Goal: Use online tool/utility: Utilize a website feature to perform a specific function

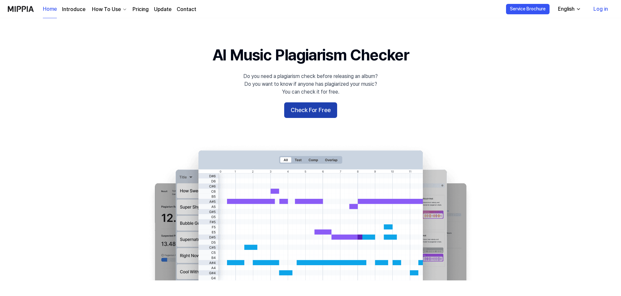
click at [320, 112] on button "Check For Free" at bounding box center [310, 110] width 53 height 16
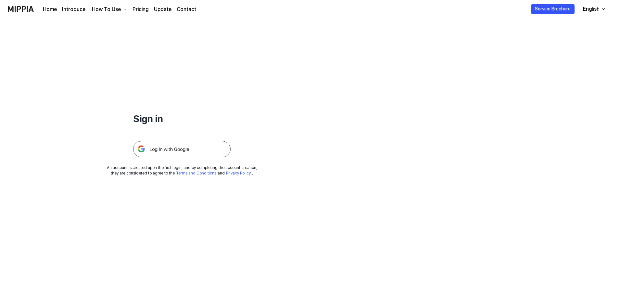
click at [196, 151] on img at bounding box center [181, 149] width 97 height 16
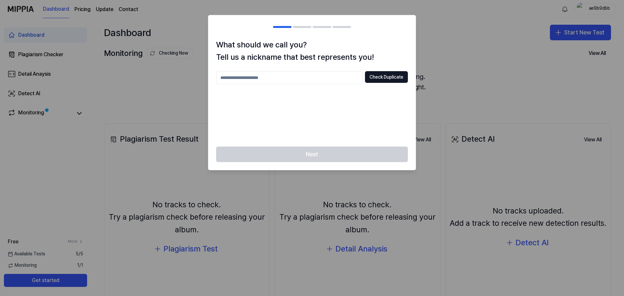
click at [347, 79] on input "text" at bounding box center [289, 77] width 146 height 13
type input "********"
click at [383, 73] on button "Check Duplicate" at bounding box center [386, 77] width 43 height 12
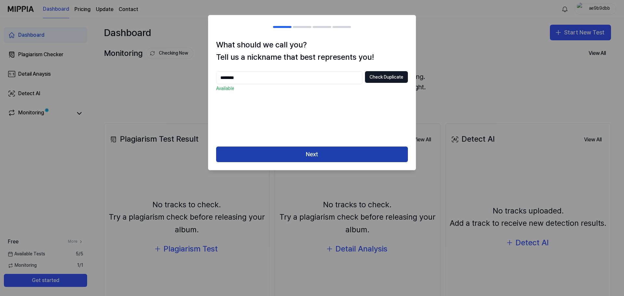
click at [336, 157] on button "Next" at bounding box center [312, 155] width 192 height 16
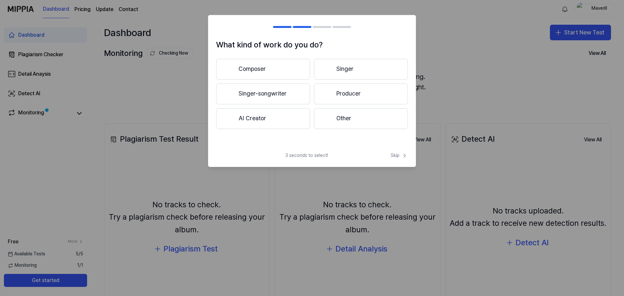
click at [288, 71] on button "Composer" at bounding box center [263, 69] width 94 height 21
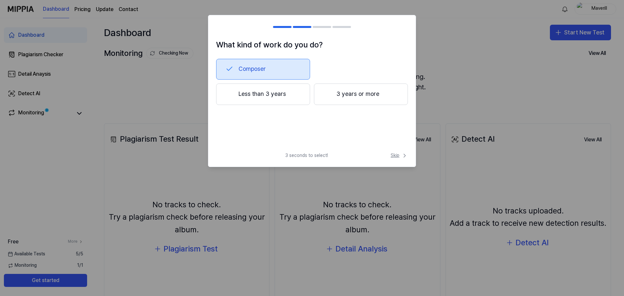
click at [400, 155] on span "Skip" at bounding box center [399, 155] width 17 height 6
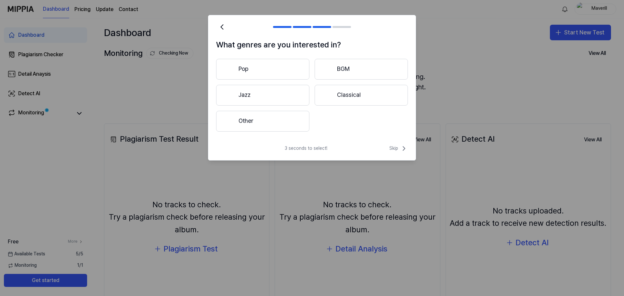
click at [333, 97] on button "Classical" at bounding box center [361, 95] width 93 height 21
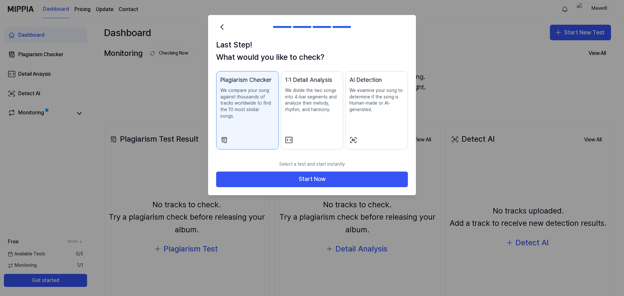
click at [365, 129] on button "AI Detection We examine your song to determine if the song is Human-made or AI-…" at bounding box center [376, 110] width 63 height 78
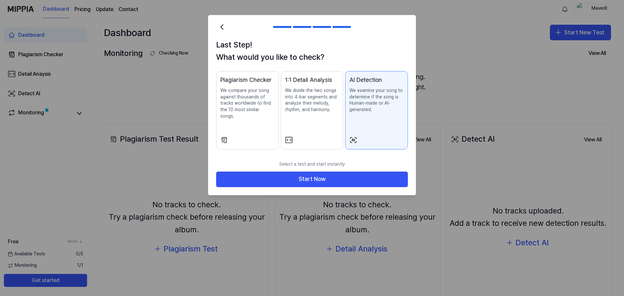
click at [264, 136] on div at bounding box center [247, 140] width 54 height 8
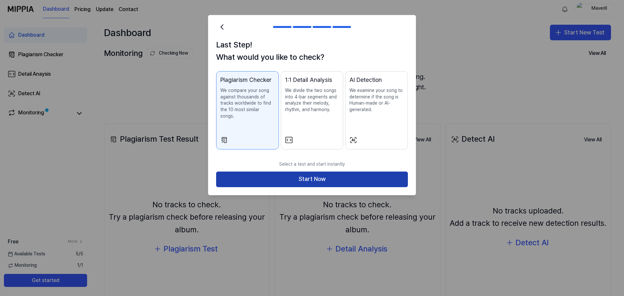
click at [291, 174] on button "Start Now" at bounding box center [312, 180] width 192 height 16
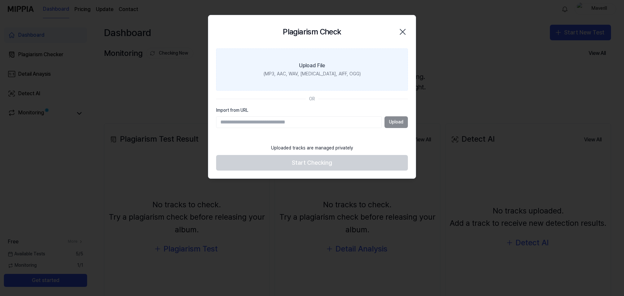
click at [307, 71] on div "(MP3, AAC, WAV, [MEDICAL_DATA], AIFF, OGG)" at bounding box center [312, 74] width 97 height 6
click at [0, 0] on input "Upload File (MP3, AAC, WAV, [MEDICAL_DATA], AIFF, OGG)" at bounding box center [0, 0] width 0 height 0
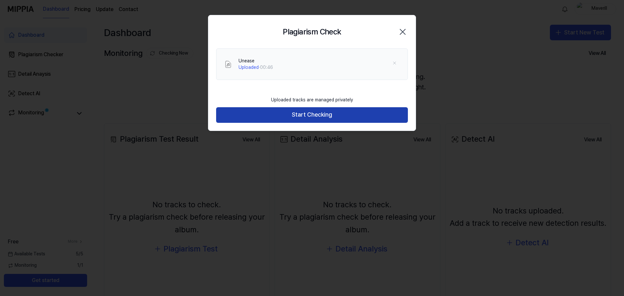
click at [280, 117] on button "Start Checking" at bounding box center [312, 115] width 192 height 16
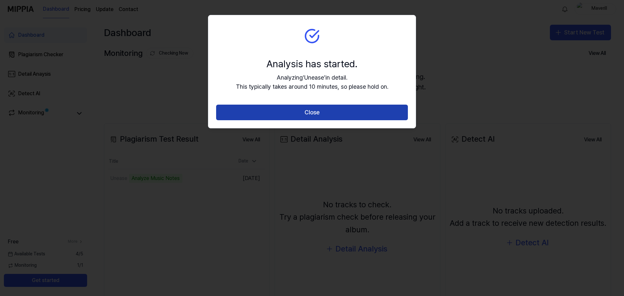
click at [316, 112] on button "Close" at bounding box center [312, 113] width 192 height 16
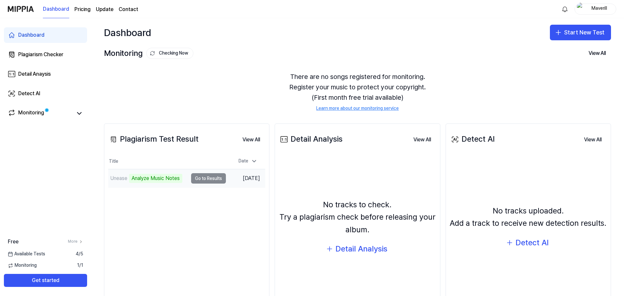
click at [199, 179] on td "Unease Analyze Music Notes Go to Results" at bounding box center [167, 178] width 118 height 18
click at [201, 179] on td "Unease Analyze Music Notes Go to Results" at bounding box center [167, 178] width 118 height 18
click at [153, 179] on div "Analyze Music Notes" at bounding box center [155, 178] width 53 height 9
click at [199, 177] on td "Unease Analyze Music Notes Go to Results" at bounding box center [167, 178] width 118 height 18
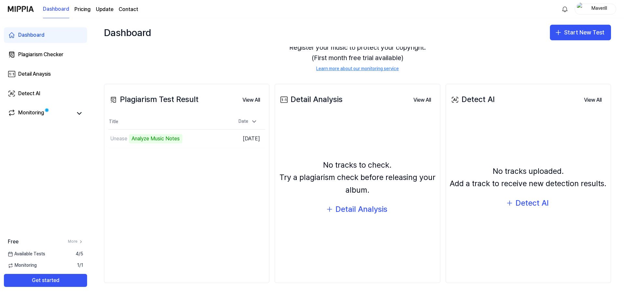
click at [51, 253] on div "Available Tests 4 / 5" at bounding box center [45, 254] width 91 height 6
click at [42, 116] on div "Monitoring" at bounding box center [31, 113] width 26 height 9
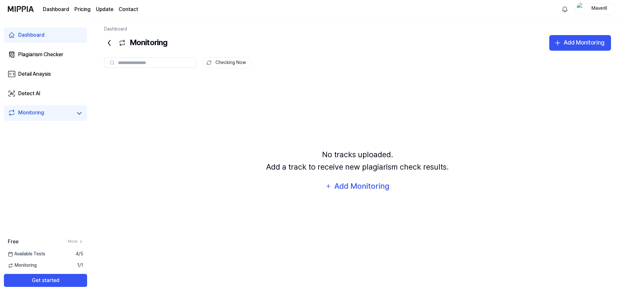
click at [42, 39] on link "Dashboard" at bounding box center [45, 35] width 83 height 16
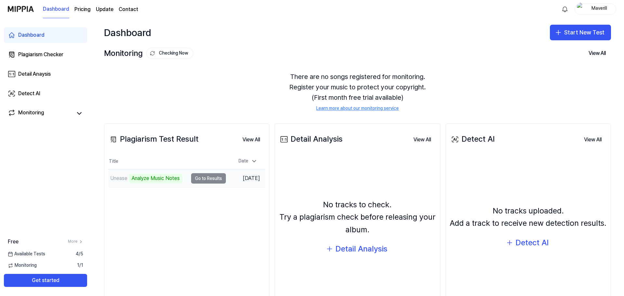
click at [206, 179] on td "Unease Analyze Music Notes Go to Results" at bounding box center [167, 178] width 118 height 18
click at [154, 175] on div "Analyze Music Notes" at bounding box center [155, 178] width 53 height 9
click at [201, 179] on td "Unease Analyze Music Notes Go to Results" at bounding box center [167, 178] width 118 height 18
click at [212, 179] on button "Go to Results" at bounding box center [208, 178] width 35 height 10
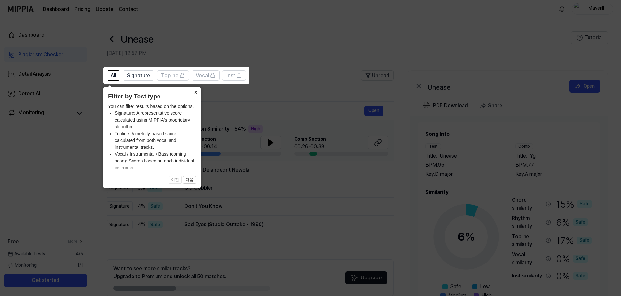
click at [196, 92] on button "×" at bounding box center [195, 91] width 10 height 9
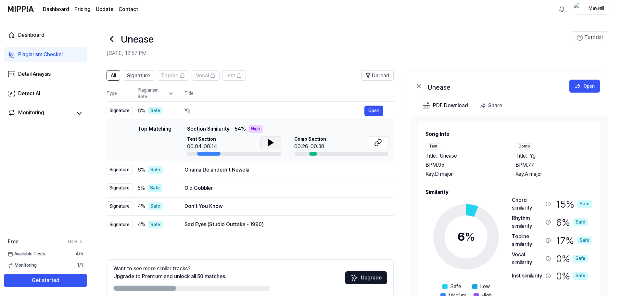
click at [269, 144] on icon at bounding box center [271, 143] width 5 height 6
click at [271, 147] on button at bounding box center [271, 142] width 21 height 13
click at [319, 151] on div "Comp Section 00:26-00:38" at bounding box center [341, 145] width 94 height 19
click at [220, 154] on div at bounding box center [234, 154] width 94 height 4
click at [368, 172] on button "Open" at bounding box center [374, 170] width 19 height 10
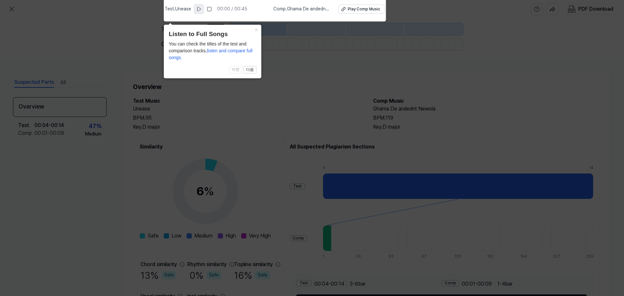
click at [197, 9] on button at bounding box center [199, 9] width 10 height 10
click at [231, 35] on header "Listen to Full Songs" at bounding box center [213, 34] width 88 height 9
click at [256, 28] on button "×" at bounding box center [256, 29] width 10 height 9
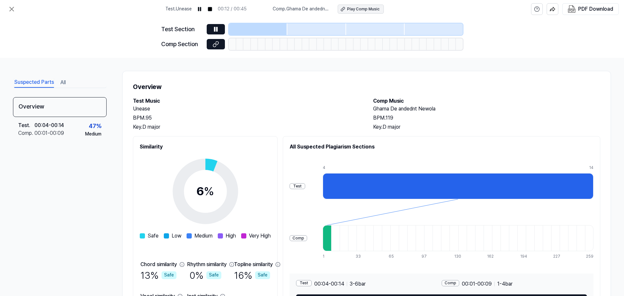
click at [356, 11] on div "Play Comp Music" at bounding box center [363, 9] width 32 height 6
click at [221, 27] on button at bounding box center [216, 29] width 18 height 10
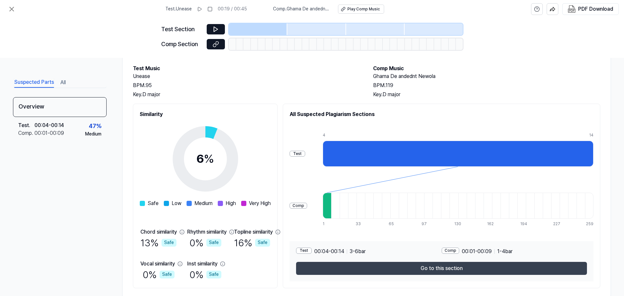
click at [485, 264] on button "Go to this section" at bounding box center [441, 268] width 291 height 13
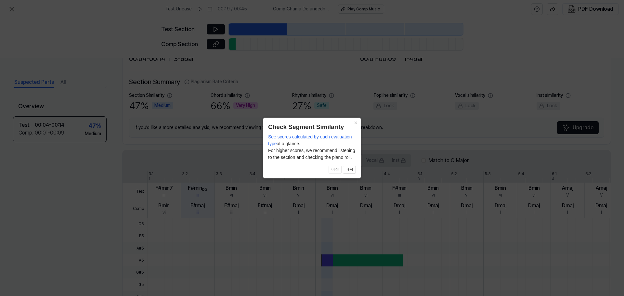
scroll to position [144, 0]
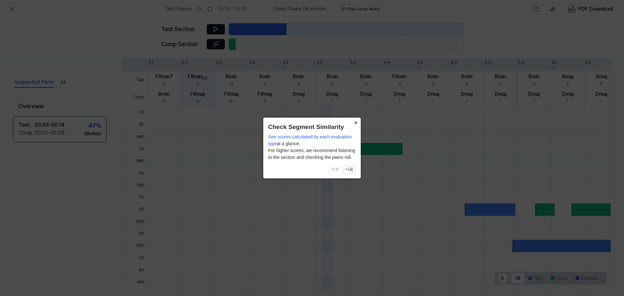
click at [357, 124] on button "×" at bounding box center [355, 122] width 10 height 9
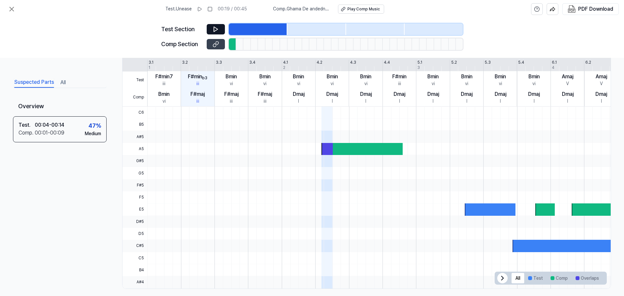
click at [217, 44] on icon at bounding box center [216, 43] width 3 height 4
click at [366, 152] on div at bounding box center [361, 149] width 81 height 12
click at [347, 151] on div at bounding box center [361, 149] width 81 height 12
click at [555, 277] on button "Comp" at bounding box center [559, 278] width 25 height 10
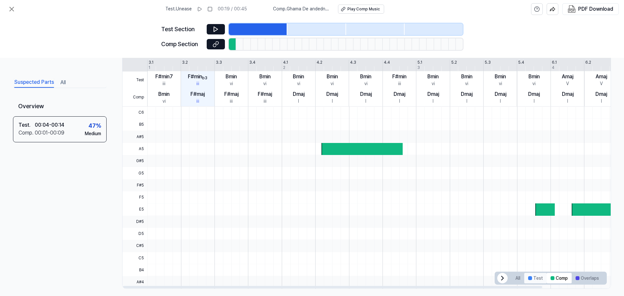
click at [529, 281] on button "Test" at bounding box center [535, 278] width 22 height 10
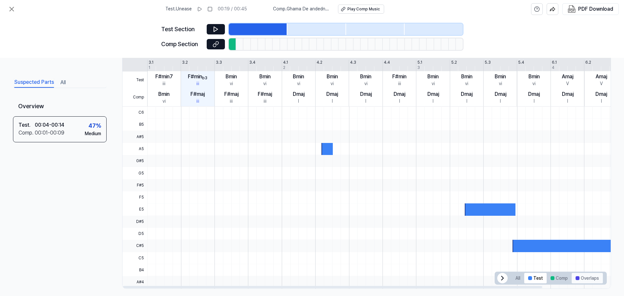
click at [580, 279] on button "Overlaps" at bounding box center [587, 278] width 31 height 10
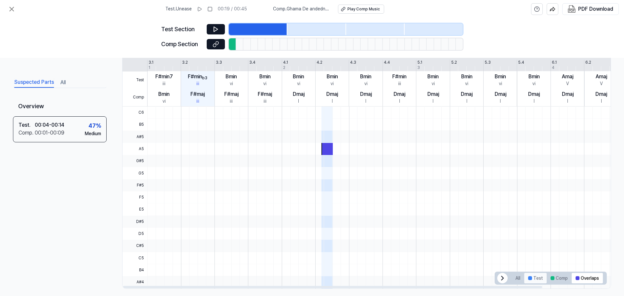
click at [537, 281] on button "Test" at bounding box center [535, 278] width 22 height 10
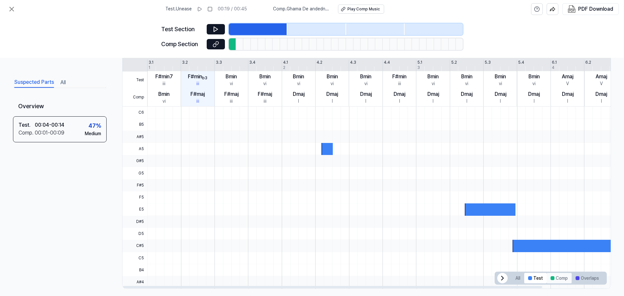
click at [550, 277] on div at bounding box center [552, 278] width 4 height 4
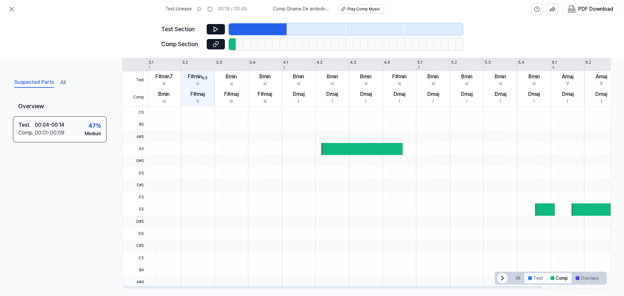
click at [533, 276] on button "Test" at bounding box center [535, 278] width 22 height 10
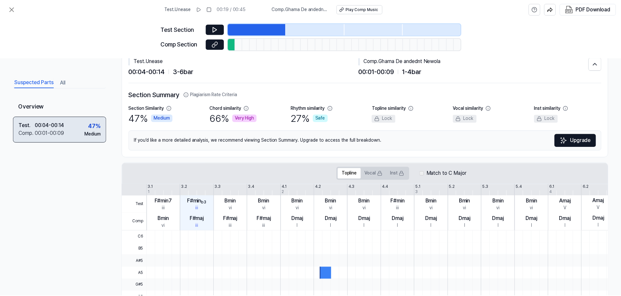
scroll to position [0, 0]
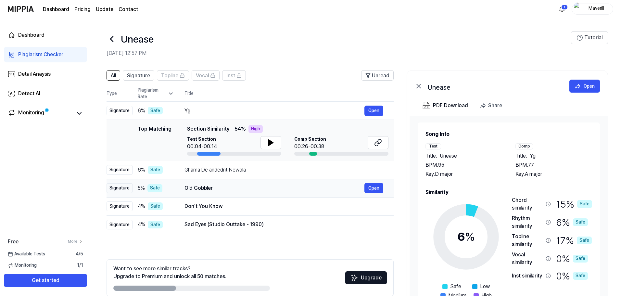
click at [189, 189] on div "Old Gobbler" at bounding box center [275, 188] width 180 height 8
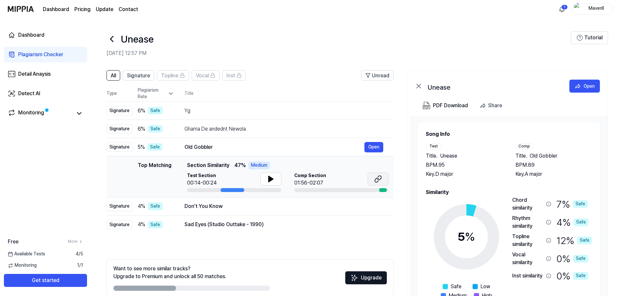
click at [377, 179] on icon at bounding box center [378, 179] width 8 height 8
click at [270, 181] on icon at bounding box center [271, 179] width 5 height 6
click at [270, 181] on icon at bounding box center [271, 179] width 8 height 8
click at [380, 180] on icon at bounding box center [378, 179] width 8 height 8
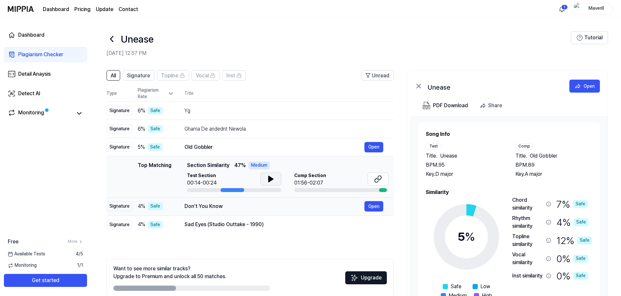
click at [193, 211] on div "Don't You Know Open" at bounding box center [284, 206] width 199 height 10
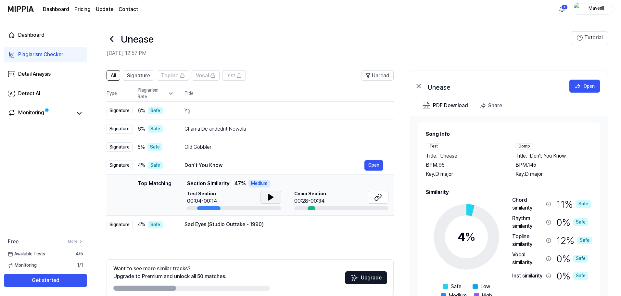
click at [271, 201] on icon at bounding box center [271, 197] width 8 height 8
click at [239, 113] on div "Yg" at bounding box center [275, 111] width 180 height 8
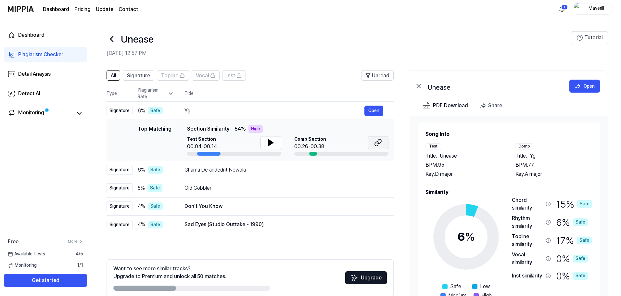
click at [377, 142] on icon at bounding box center [377, 144] width 4 height 4
click at [296, 208] on div "Don't You Know" at bounding box center [275, 206] width 180 height 8
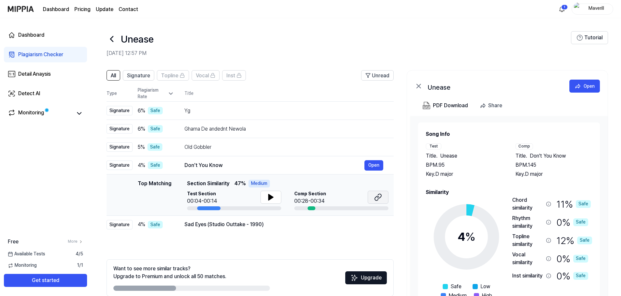
click at [380, 196] on icon at bounding box center [378, 197] width 8 height 8
click at [200, 228] on div "Sad Eyes (Studio Outtake - 1990)" at bounding box center [275, 225] width 180 height 8
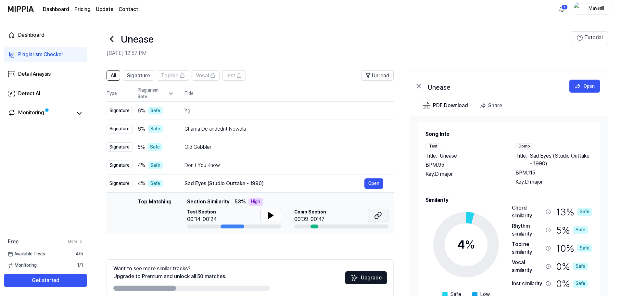
click at [375, 215] on icon at bounding box center [378, 216] width 8 height 8
click at [215, 112] on div "Yg" at bounding box center [275, 111] width 180 height 8
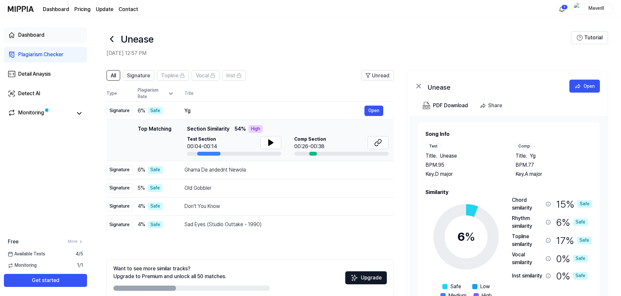
click at [22, 29] on link "Dashboard" at bounding box center [45, 35] width 83 height 16
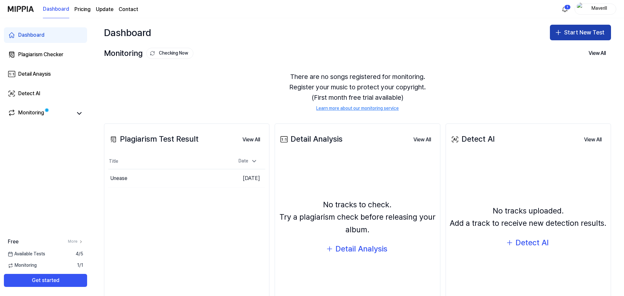
click at [580, 38] on button "Start New Test" at bounding box center [580, 33] width 61 height 16
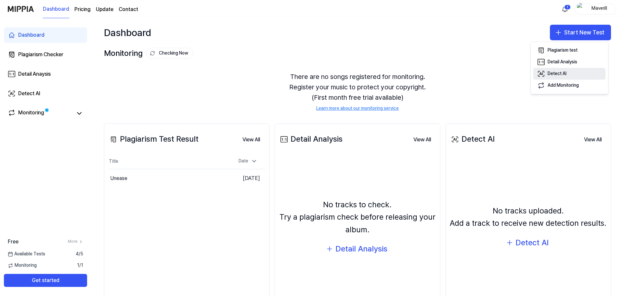
click at [560, 75] on div "Detect AI" at bounding box center [557, 74] width 19 height 6
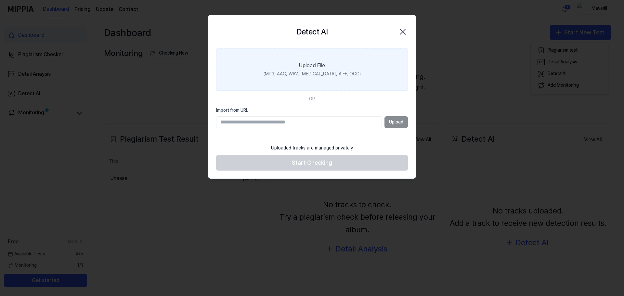
click at [333, 75] on div "(MP3, AAC, WAV, [MEDICAL_DATA], AIFF, OGG)" at bounding box center [312, 74] width 97 height 6
click at [0, 0] on input "Upload File (MP3, AAC, WAV, [MEDICAL_DATA], AIFF, OGG)" at bounding box center [0, 0] width 0 height 0
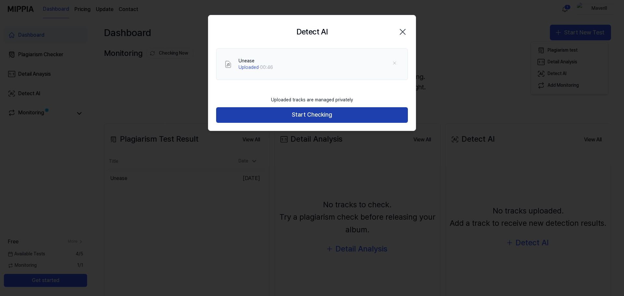
click at [350, 114] on button "Start Checking" at bounding box center [312, 115] width 192 height 16
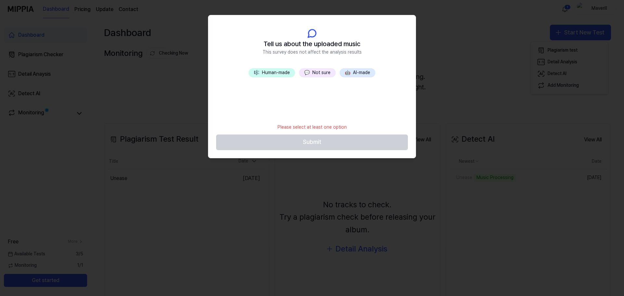
click at [288, 72] on button "🎼 Human-made" at bounding box center [272, 72] width 46 height 9
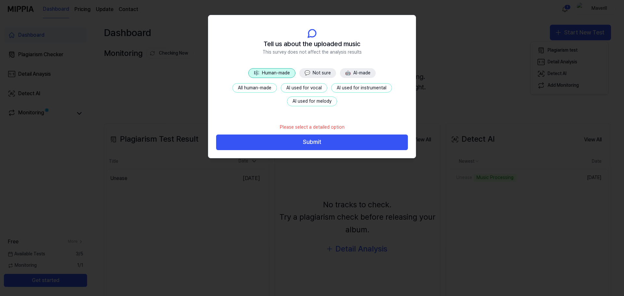
click at [316, 72] on button "💬 Not sure" at bounding box center [317, 73] width 37 height 10
click at [270, 71] on button "🎼 Human-made" at bounding box center [271, 73] width 46 height 10
click at [321, 72] on button "💬 Not sure" at bounding box center [317, 73] width 37 height 10
click at [285, 76] on button "🎼 Human-made" at bounding box center [271, 73] width 46 height 10
click at [314, 71] on button "💬 Not sure" at bounding box center [317, 73] width 37 height 10
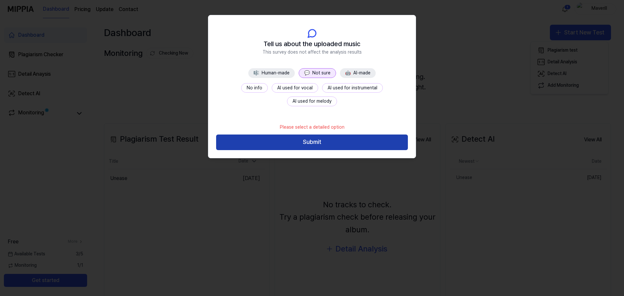
click at [302, 147] on button "Submit" at bounding box center [312, 143] width 192 height 16
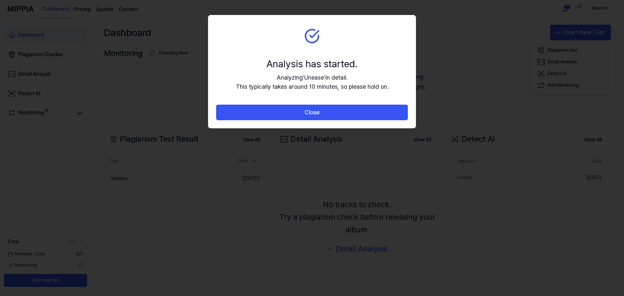
click at [243, 60] on div "Analysis has started." at bounding box center [312, 64] width 152 height 14
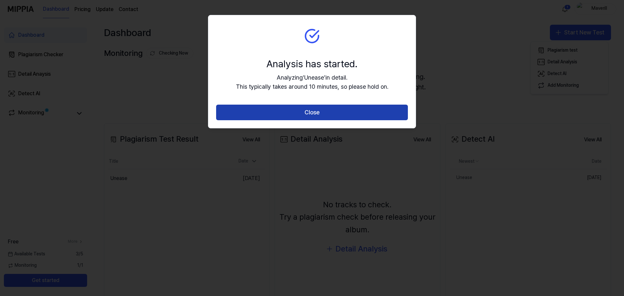
click at [274, 112] on button "Close" at bounding box center [312, 113] width 192 height 16
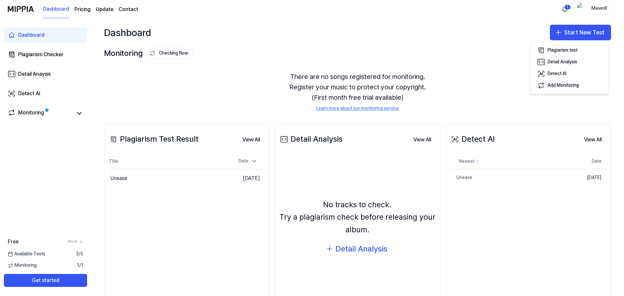
click at [468, 39] on div "Dashboard Start New Test" at bounding box center [357, 32] width 533 height 29
click at [513, 177] on link "Unease" at bounding box center [494, 177] width 89 height 17
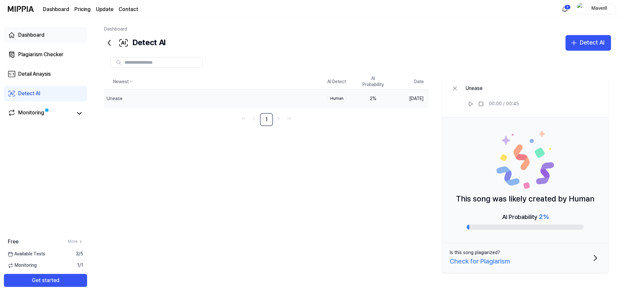
click at [28, 32] on div "Dashboard" at bounding box center [31, 35] width 26 height 8
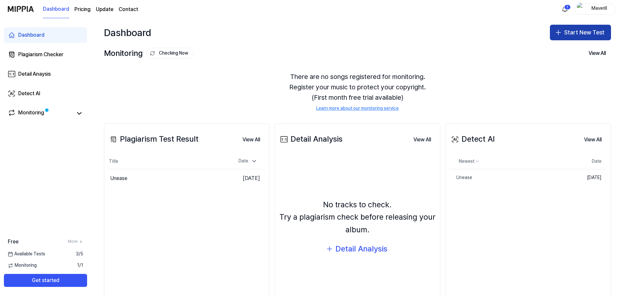
click at [565, 34] on button "Start New Test" at bounding box center [580, 33] width 61 height 16
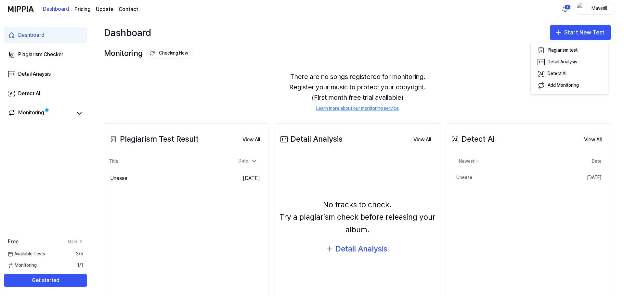
click at [499, 74] on div "There are no songs registered for monitoring. Register your music to protect yo…" at bounding box center [357, 92] width 507 height 56
